Goal: Find specific page/section: Find specific page/section

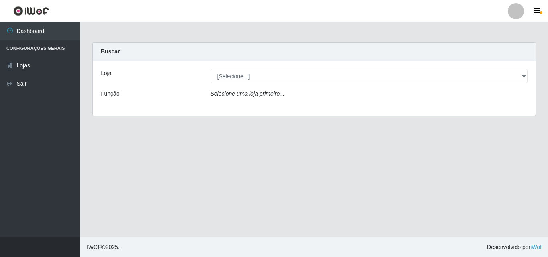
click at [517, 12] on div at bounding box center [516, 11] width 16 height 16
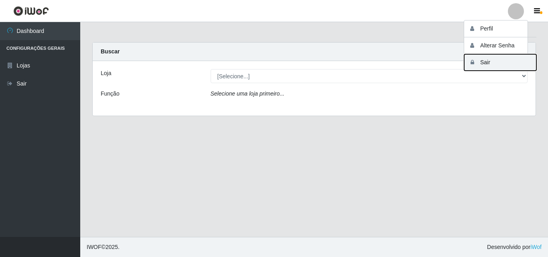
click at [504, 64] on button "Sair" at bounding box center [500, 62] width 72 height 16
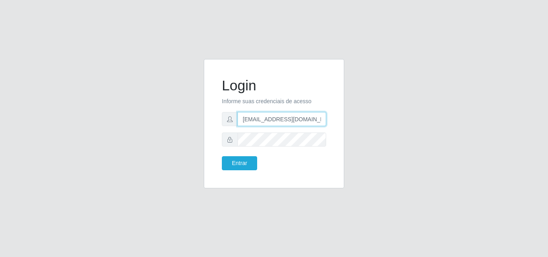
click at [284, 120] on input "[EMAIL_ADDRESS][DOMAIN_NAME]" at bounding box center [281, 119] width 89 height 14
type input "jeisonrede@compras"
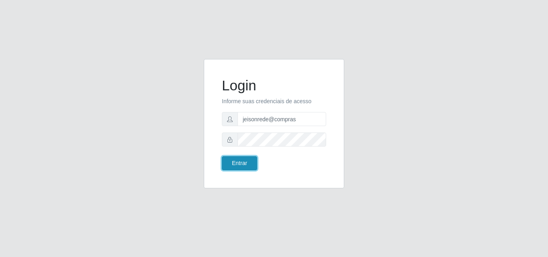
click at [241, 161] on button "Entrar" at bounding box center [239, 163] width 35 height 14
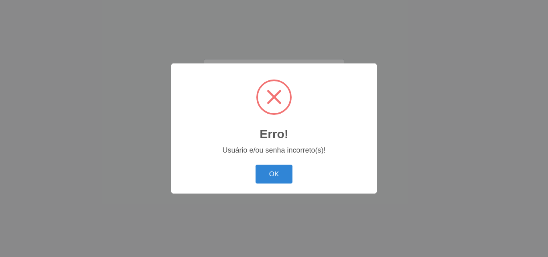
click at [275, 160] on div "Erro! × Usuário e/ou senha incorreto(s)! OK Cancel" at bounding box center [273, 128] width 205 height 130
click at [273, 184] on div "OK Cancel" at bounding box center [273, 173] width 189 height 23
click at [276, 170] on button "OK" at bounding box center [273, 173] width 37 height 19
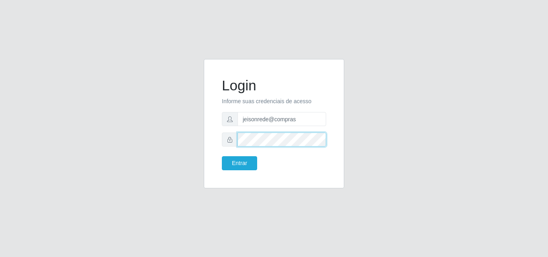
click at [203, 132] on div "Login Informe suas credenciais de acesso jeisonrede@compras Entrar" at bounding box center [274, 128] width 152 height 139
click at [222, 156] on button "Entrar" at bounding box center [239, 163] width 35 height 14
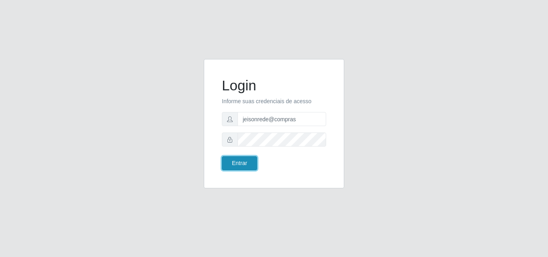
click at [238, 169] on button "Entrar" at bounding box center [239, 163] width 35 height 14
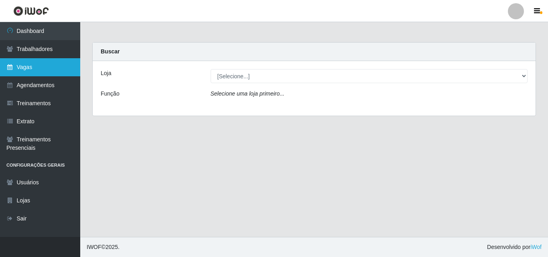
click at [18, 69] on link "Vagas" at bounding box center [40, 67] width 80 height 18
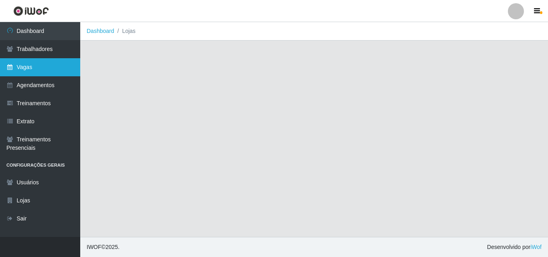
click at [63, 63] on link "Vagas" at bounding box center [40, 67] width 80 height 18
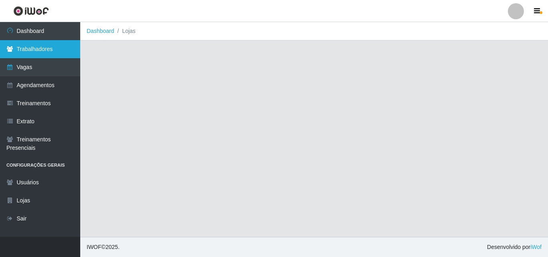
click at [51, 51] on link "Trabalhadores" at bounding box center [40, 49] width 80 height 18
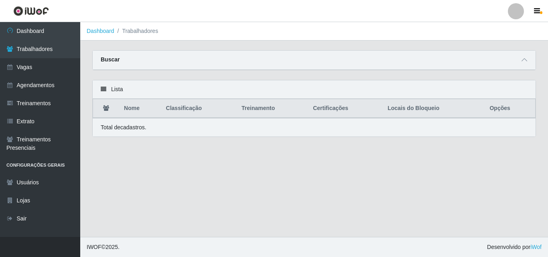
click at [43, 65] on link "Vagas" at bounding box center [40, 67] width 80 height 18
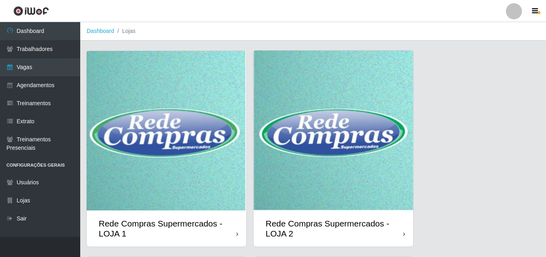
click at [334, 137] on img at bounding box center [333, 131] width 160 height 160
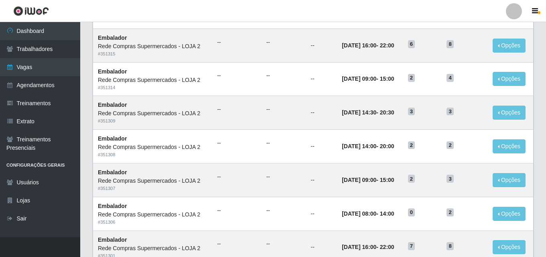
scroll to position [423, 0]
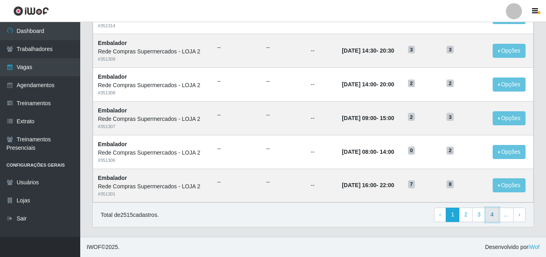
click at [490, 219] on link "4" at bounding box center [492, 214] width 14 height 14
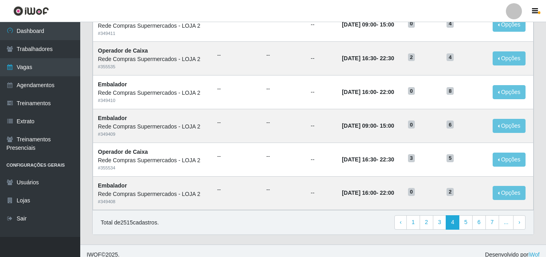
scroll to position [423, 0]
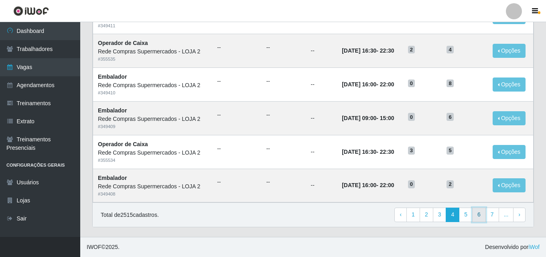
click at [479, 215] on link "6" at bounding box center [479, 214] width 14 height 14
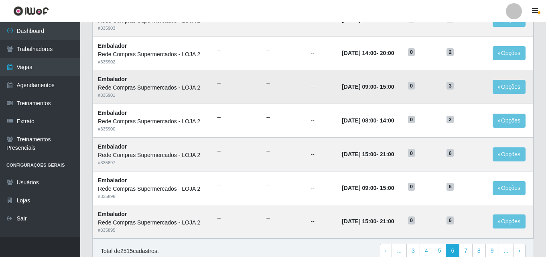
scroll to position [423, 0]
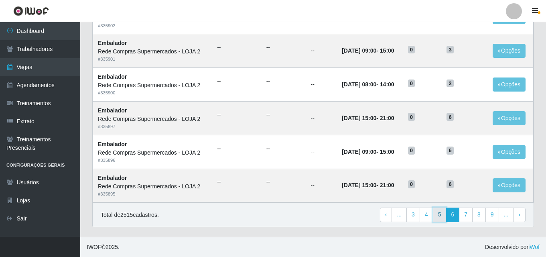
click at [437, 218] on link "5" at bounding box center [440, 214] width 14 height 14
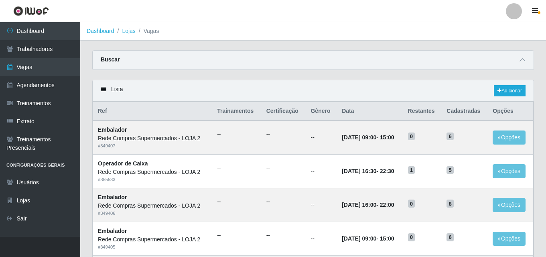
click at [522, 10] on link at bounding box center [514, 11] width 24 height 16
click at [488, 72] on div "Carregando... Buscar Início em Término em Função [Selecione...] ASG ASG + ASG +…" at bounding box center [312, 65] width 453 height 30
click at [517, 9] on div at bounding box center [514, 11] width 16 height 16
click at [490, 61] on button "Sair" at bounding box center [498, 62] width 72 height 16
